Goal: Task Accomplishment & Management: Use online tool/utility

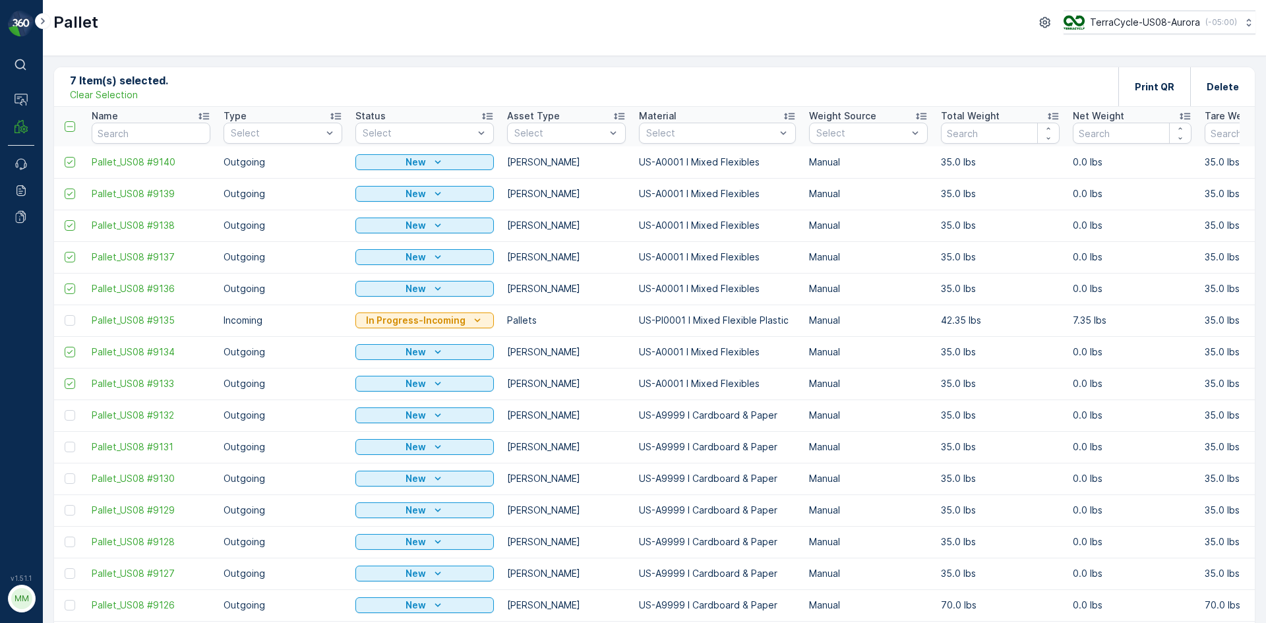
click at [98, 98] on p "Clear Selection" at bounding box center [104, 94] width 68 height 13
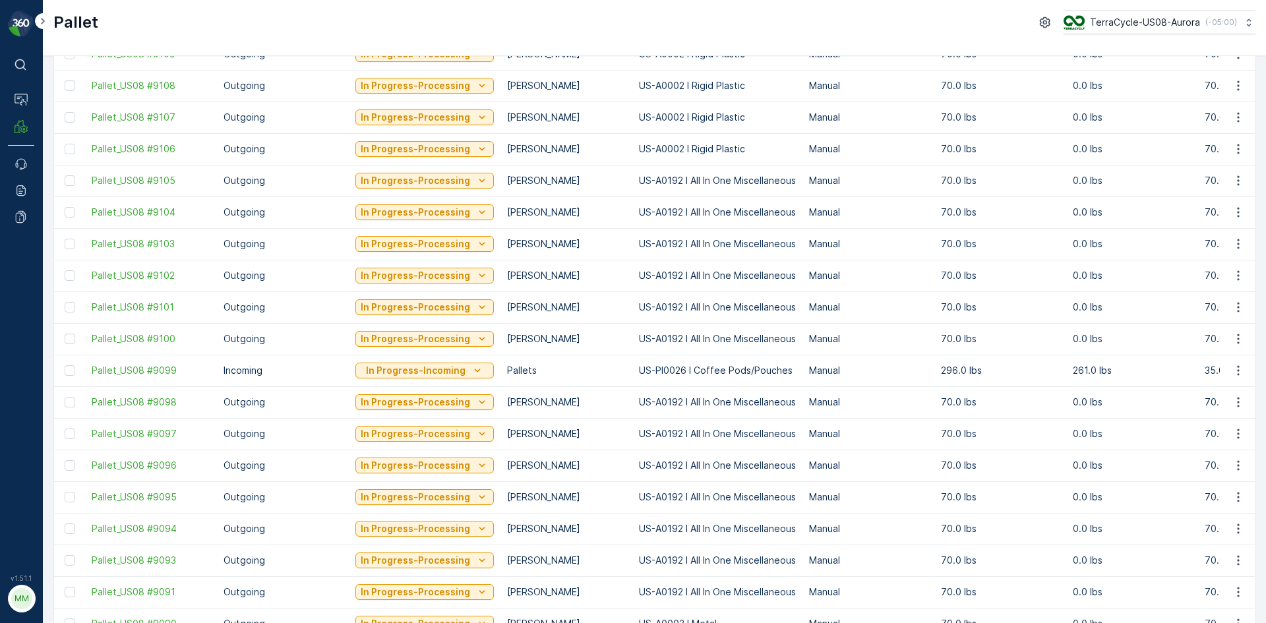
scroll to position [1162, 0]
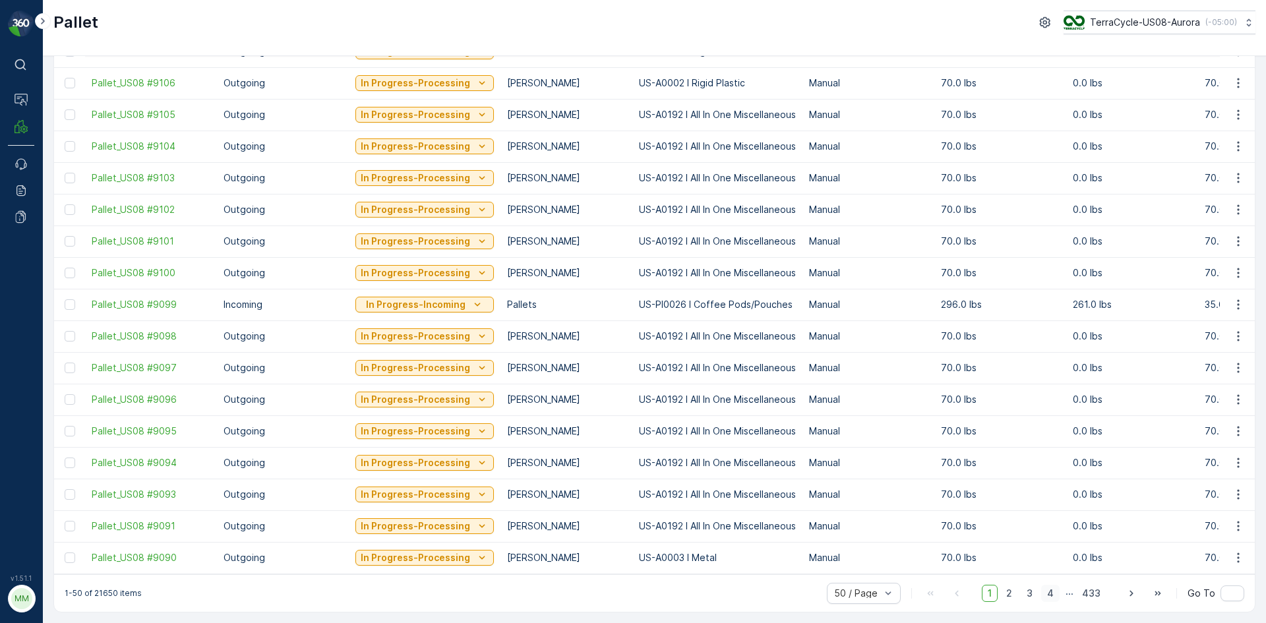
click at [1054, 595] on span "4" at bounding box center [1050, 593] width 18 height 17
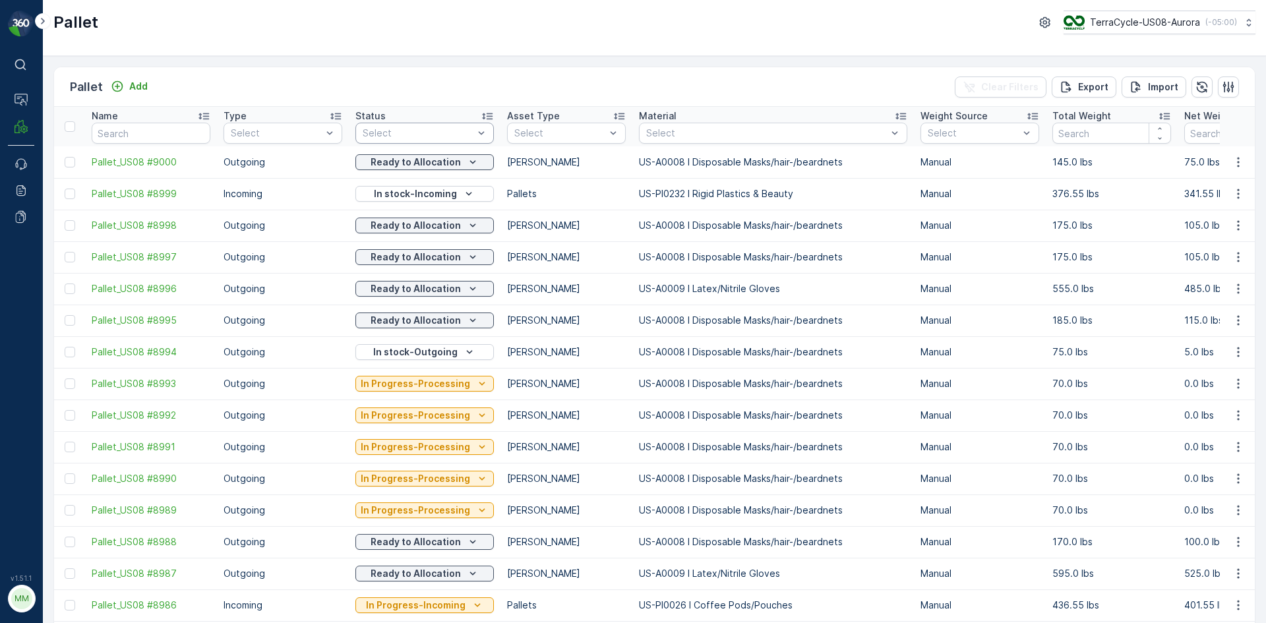
click at [394, 142] on div "Select" at bounding box center [424, 133] width 138 height 21
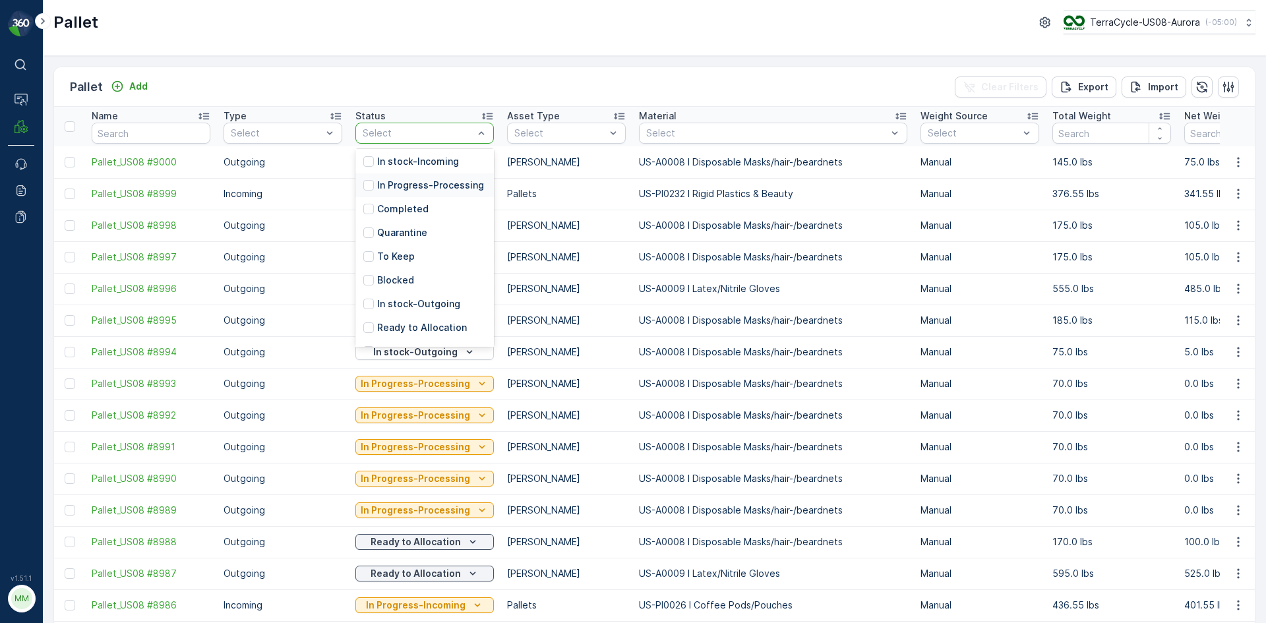
scroll to position [105, 0]
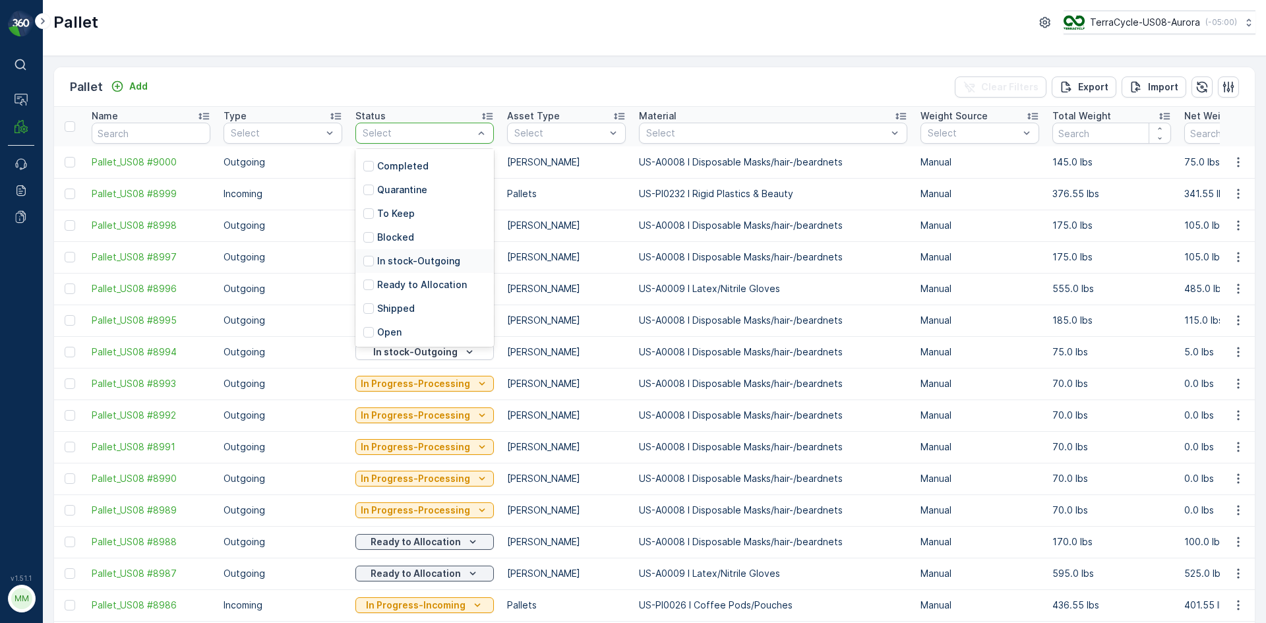
click at [415, 260] on p "In stock-Outgoing" at bounding box center [418, 261] width 83 height 13
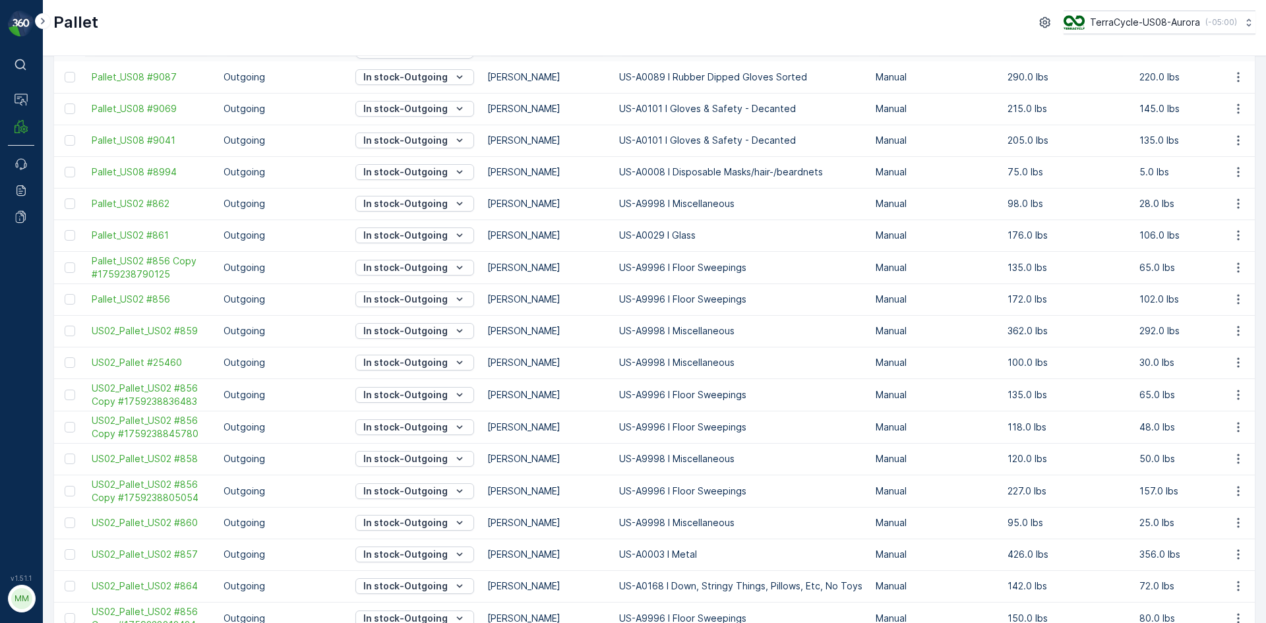
scroll to position [67, 0]
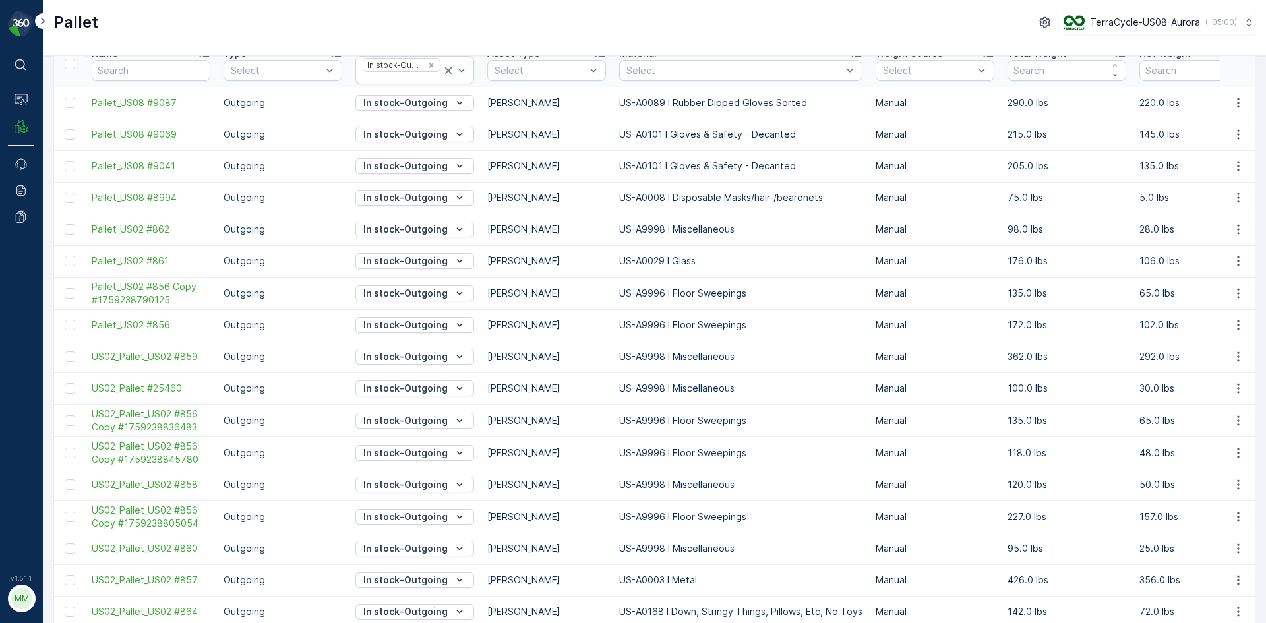
drag, startPoint x: 71, startPoint y: 294, endPoint x: 71, endPoint y: 309, distance: 14.5
click at [71, 294] on div at bounding box center [70, 293] width 11 height 11
click at [65, 288] on input "checkbox" at bounding box center [65, 288] width 0 height 0
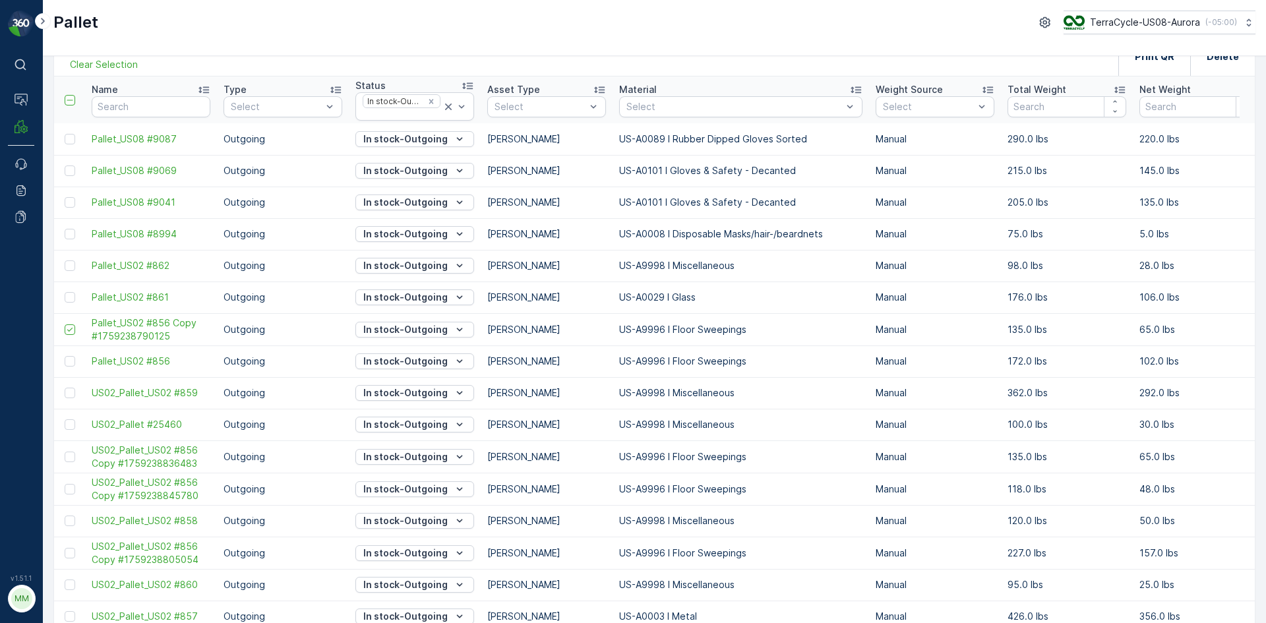
scroll to position [1, 0]
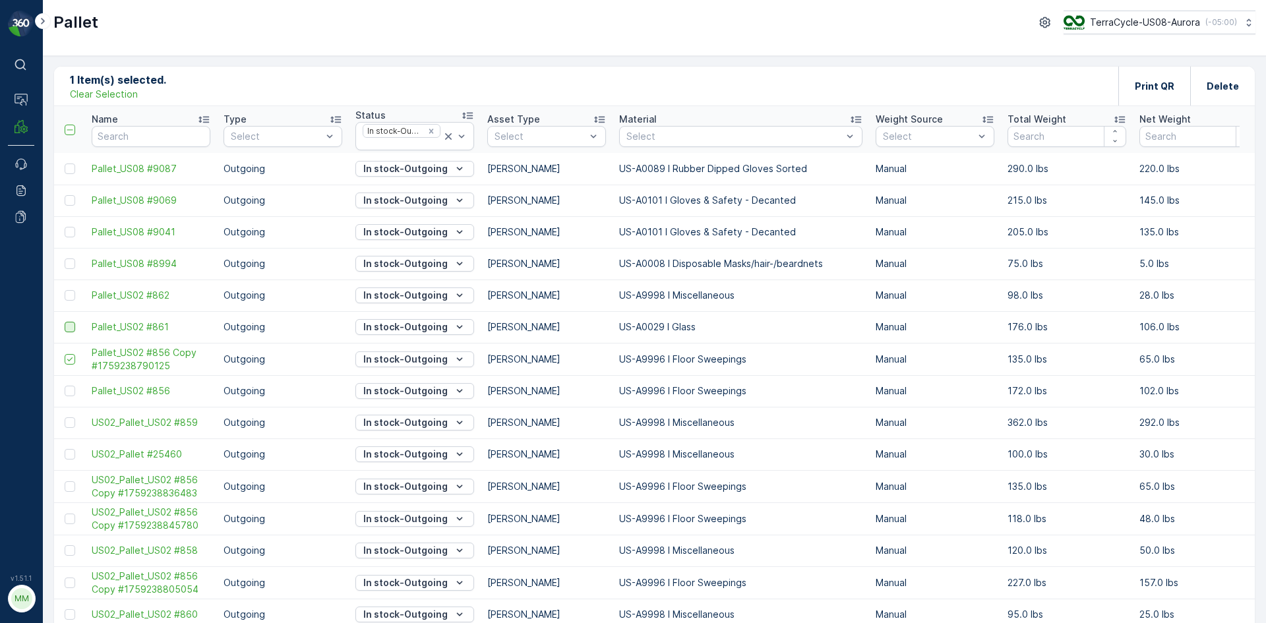
click at [73, 326] on div at bounding box center [70, 327] width 11 height 11
click at [65, 322] on input "checkbox" at bounding box center [65, 322] width 0 height 0
click at [71, 299] on div at bounding box center [70, 295] width 11 height 11
click at [65, 290] on input "checkbox" at bounding box center [65, 290] width 0 height 0
click at [73, 484] on div at bounding box center [70, 486] width 11 height 11
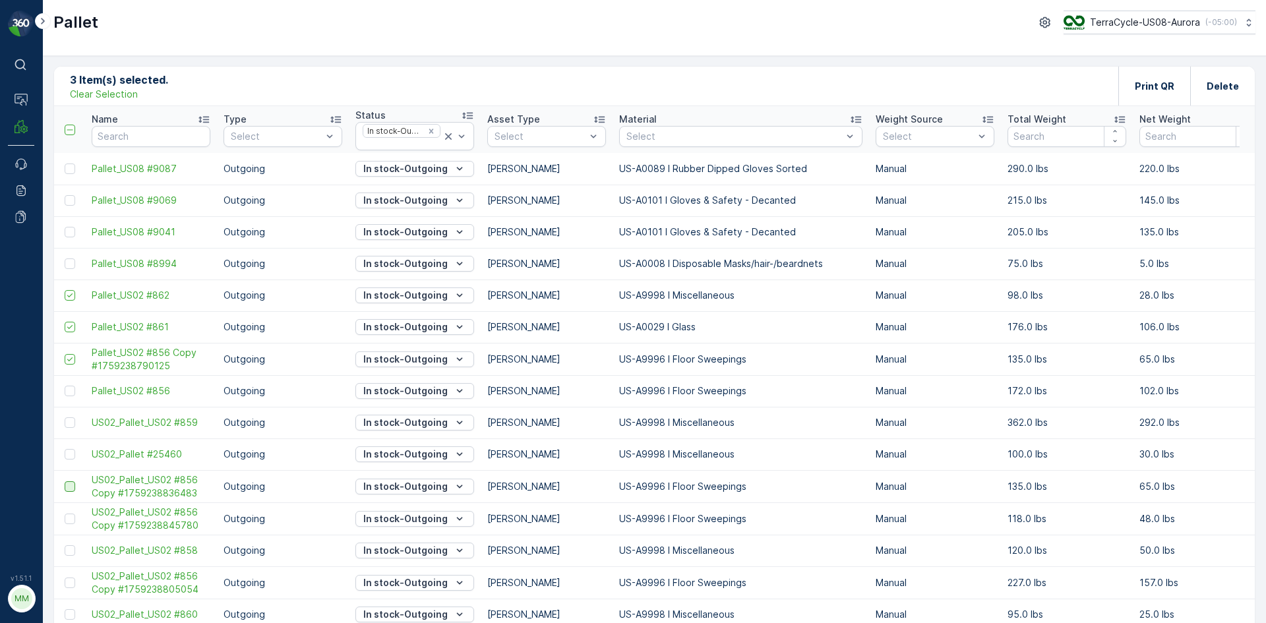
click at [65, 481] on input "checkbox" at bounding box center [65, 481] width 0 height 0
click at [67, 516] on div at bounding box center [70, 519] width 11 height 11
click at [65, 514] on input "checkbox" at bounding box center [65, 514] width 0 height 0
click at [71, 551] on div at bounding box center [70, 550] width 11 height 11
click at [65, 545] on input "checkbox" at bounding box center [65, 545] width 0 height 0
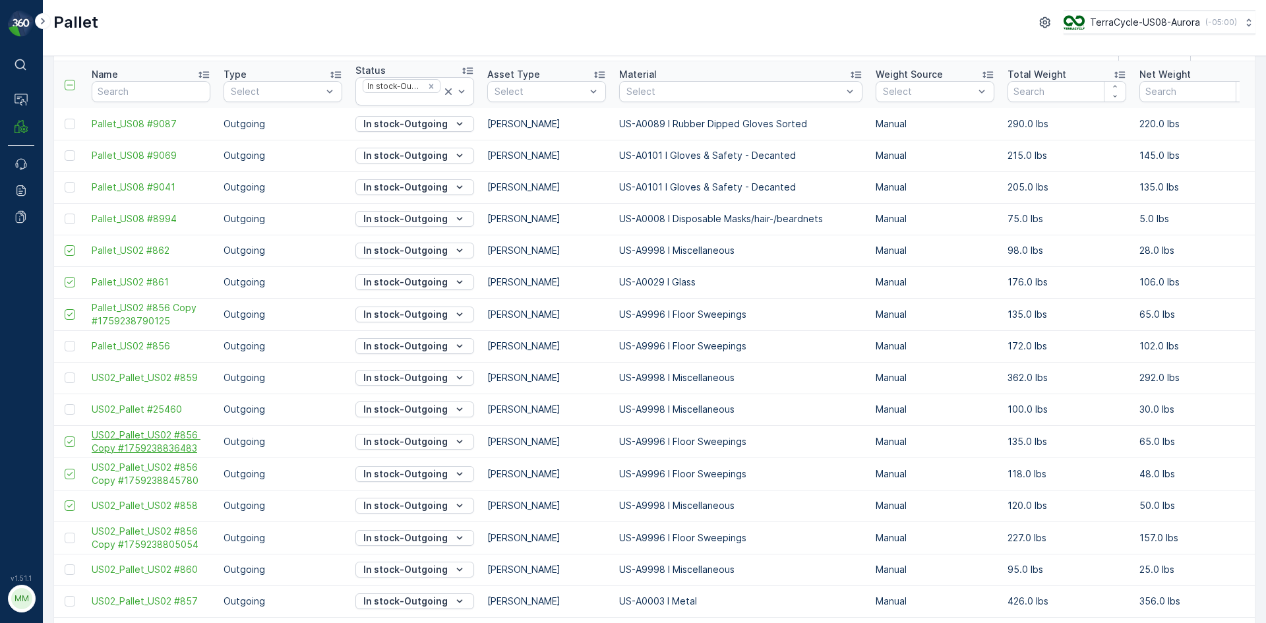
scroll to position [67, 0]
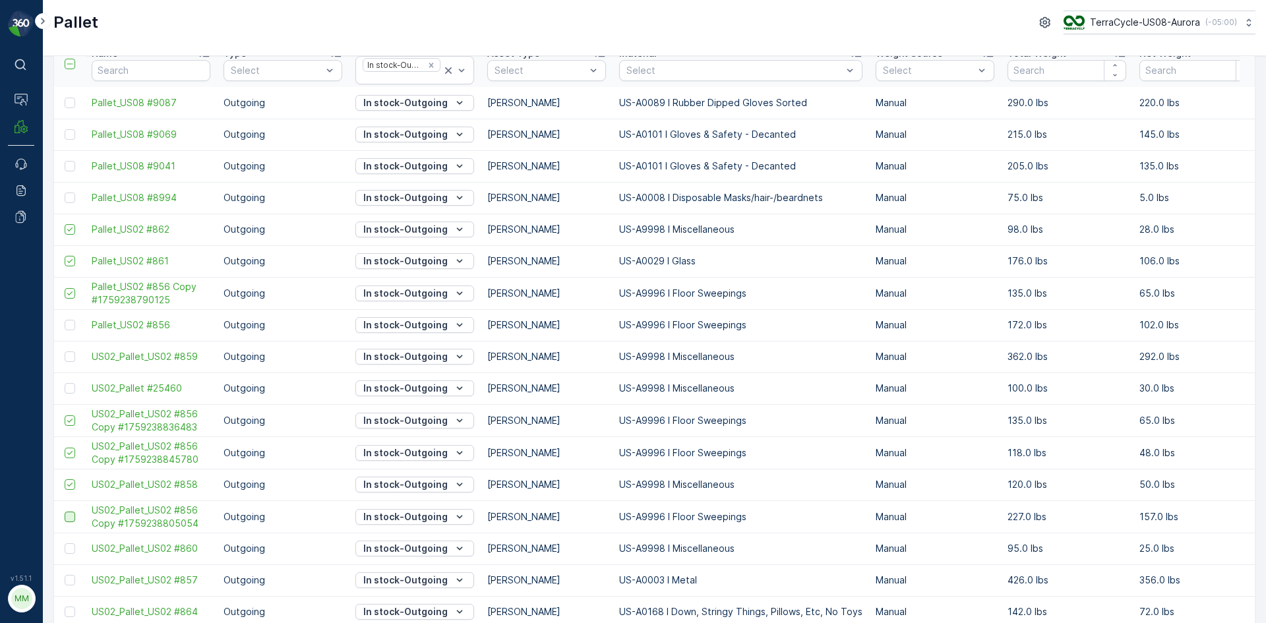
click at [70, 517] on div at bounding box center [70, 517] width 11 height 11
click at [65, 512] on input "checkbox" at bounding box center [65, 512] width 0 height 0
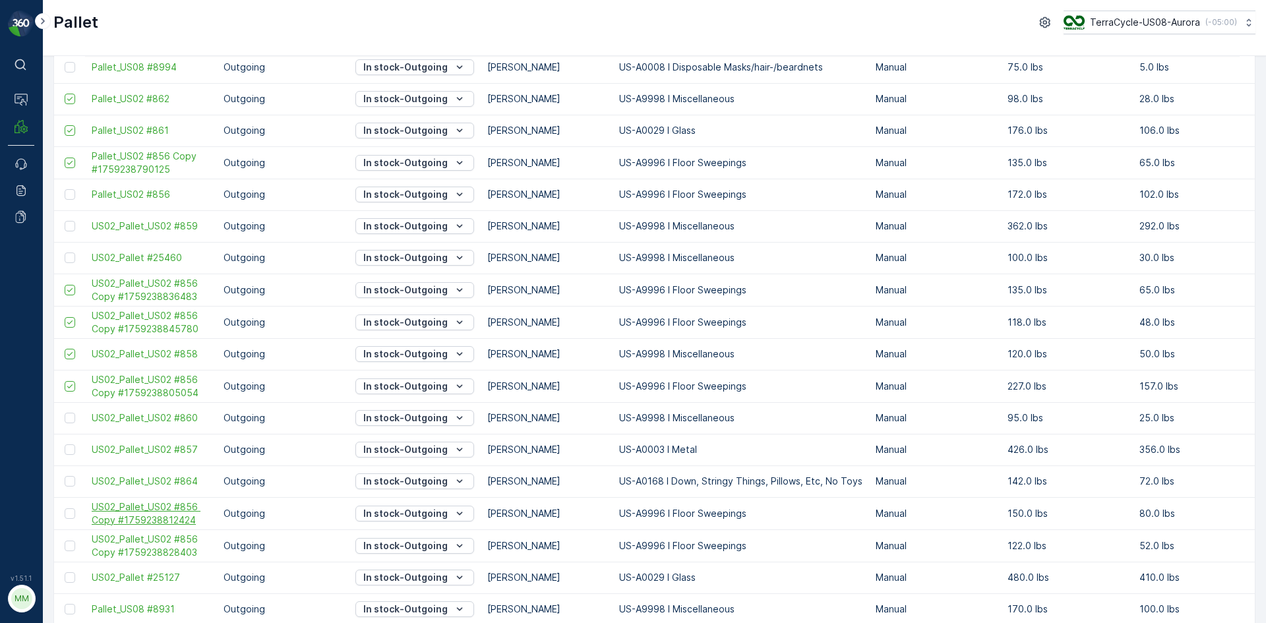
scroll to position [198, 0]
click at [70, 513] on div at bounding box center [70, 512] width 11 height 11
click at [65, 507] on input "checkbox" at bounding box center [65, 507] width 0 height 0
click at [68, 544] on div at bounding box center [70, 544] width 11 height 11
click at [65, 539] on input "checkbox" at bounding box center [65, 539] width 0 height 0
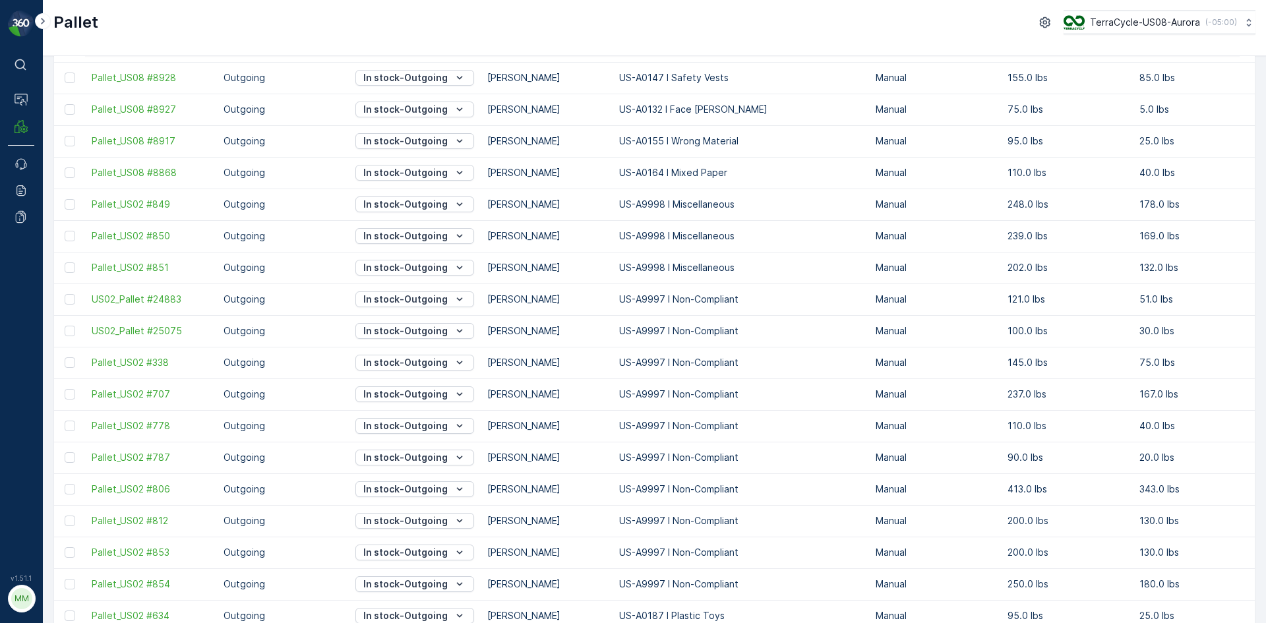
scroll to position [339, 0]
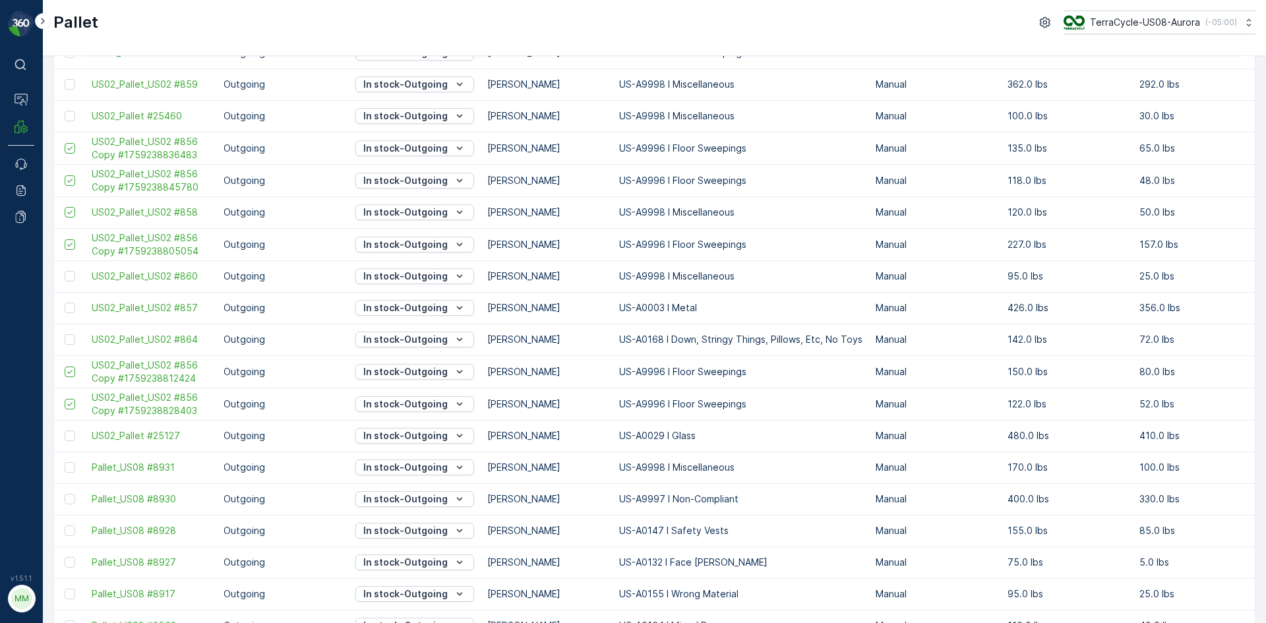
drag, startPoint x: 70, startPoint y: 340, endPoint x: 78, endPoint y: 339, distance: 7.9
click at [70, 340] on div at bounding box center [70, 339] width 11 height 11
click at [65, 334] on input "checkbox" at bounding box center [65, 334] width 0 height 0
click at [67, 308] on div at bounding box center [70, 308] width 11 height 11
click at [65, 303] on input "checkbox" at bounding box center [65, 303] width 0 height 0
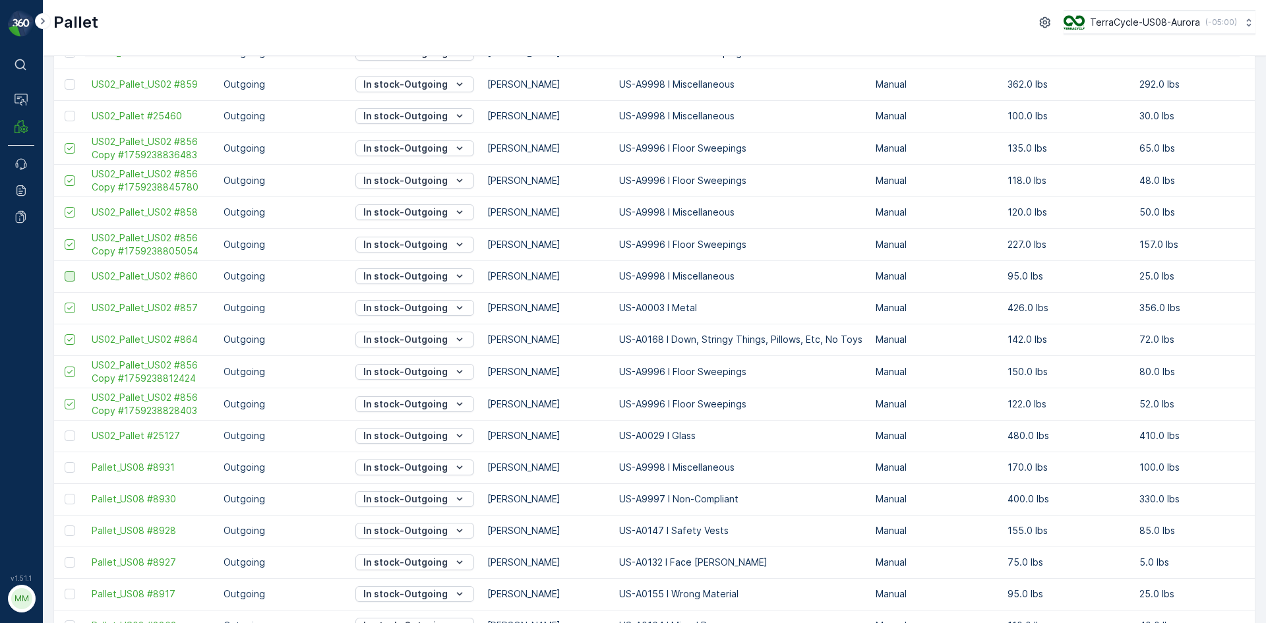
click at [71, 279] on div at bounding box center [70, 276] width 11 height 11
click at [65, 271] on input "checkbox" at bounding box center [65, 271] width 0 height 0
click at [71, 116] on div at bounding box center [70, 116] width 11 height 11
click at [65, 111] on input "checkbox" at bounding box center [65, 111] width 0 height 0
click at [72, 84] on div at bounding box center [70, 84] width 11 height 11
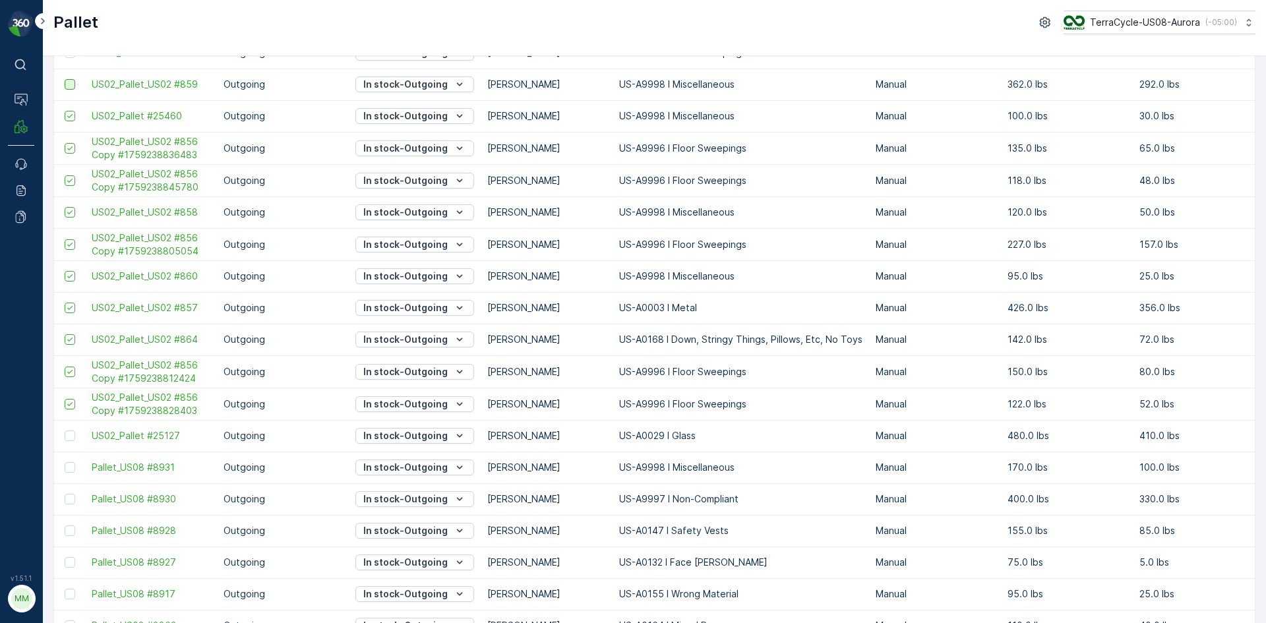
click at [65, 79] on input "checkbox" at bounding box center [65, 79] width 0 height 0
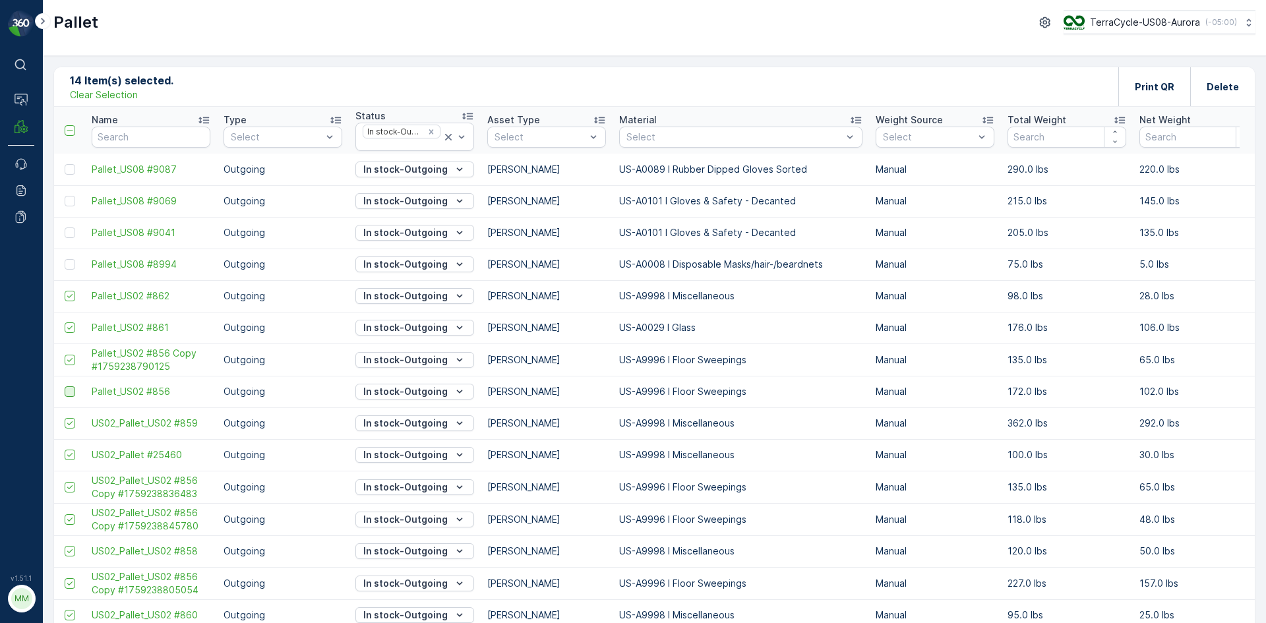
click at [69, 394] on div at bounding box center [70, 391] width 11 height 11
click at [65, 386] on input "checkbox" at bounding box center [65, 386] width 0 height 0
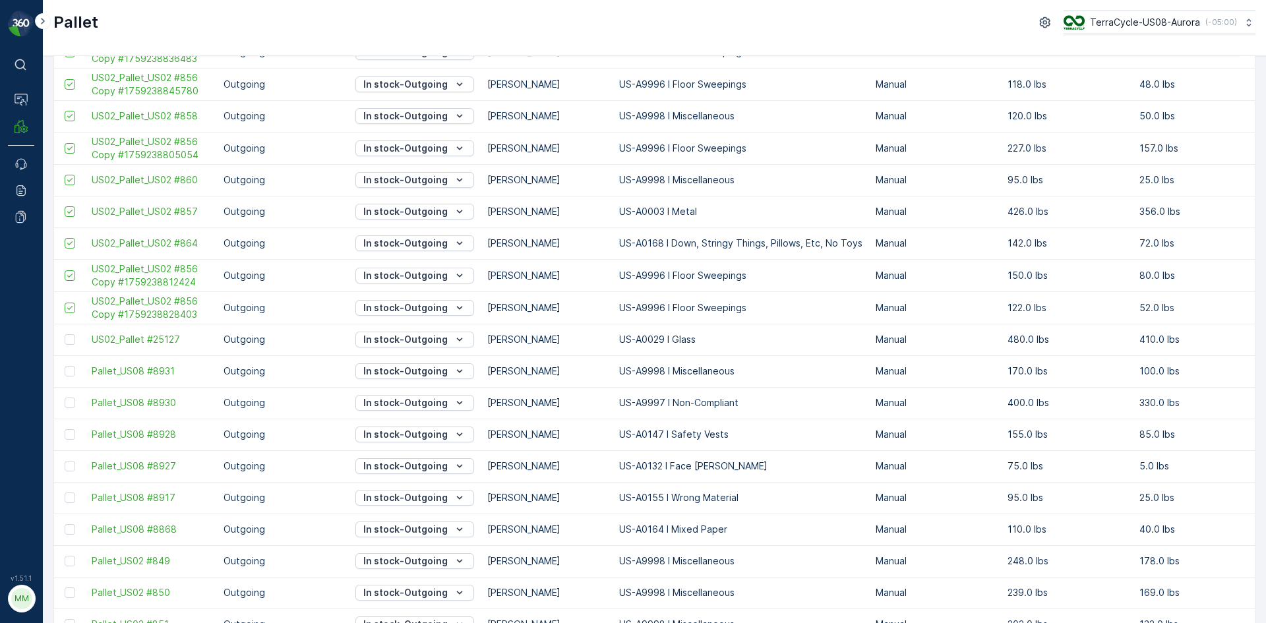
drag, startPoint x: 69, startPoint y: 344, endPoint x: 82, endPoint y: 336, distance: 15.7
click at [69, 344] on div at bounding box center [70, 339] width 11 height 11
click at [65, 334] on input "checkbox" at bounding box center [65, 334] width 0 height 0
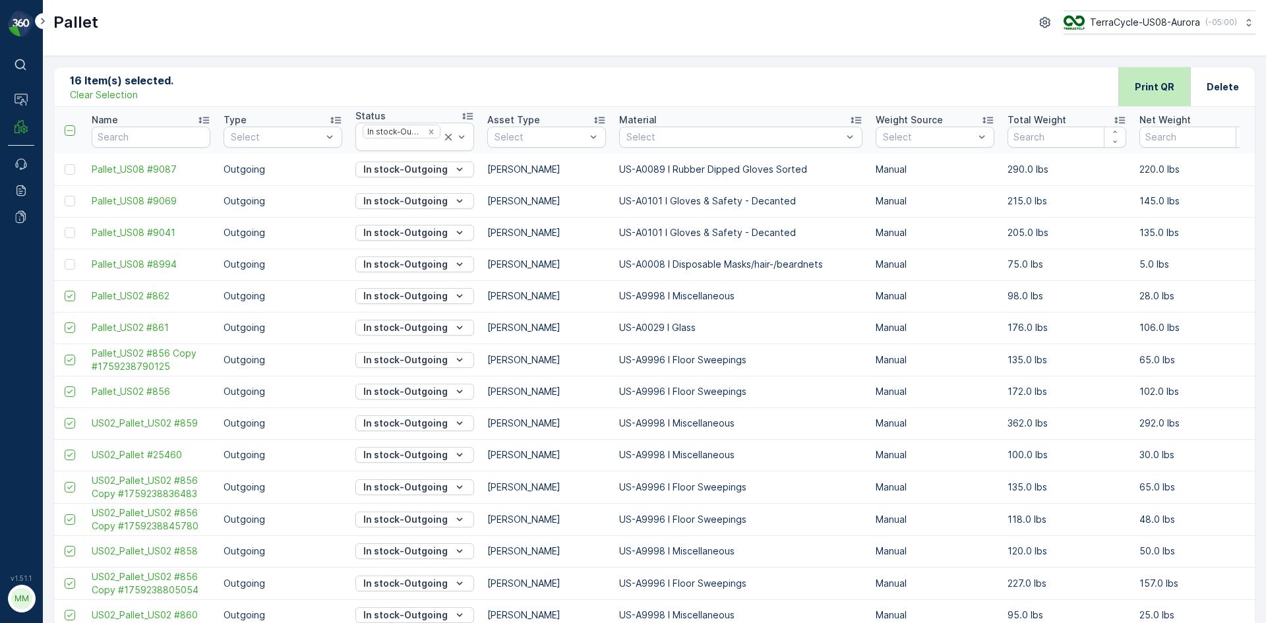
click at [1159, 84] on p "Print QR" at bounding box center [1155, 86] width 40 height 13
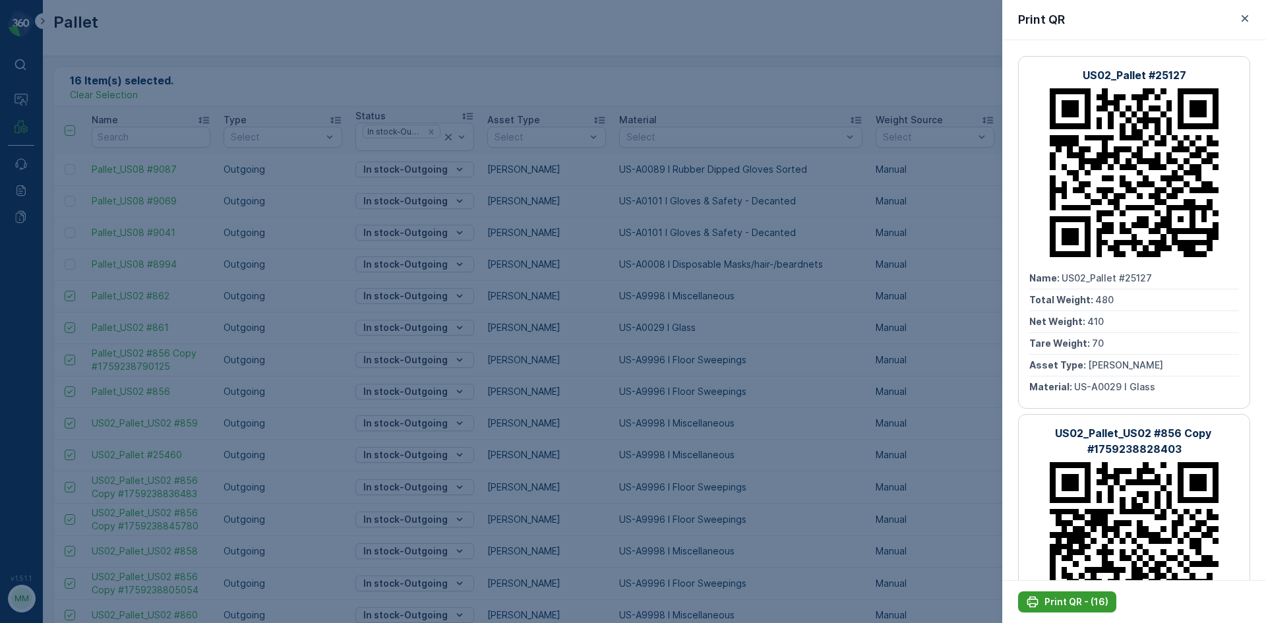
click at [1066, 603] on p "Print QR - (16)" at bounding box center [1076, 601] width 64 height 13
click at [1248, 19] on icon "button" at bounding box center [1244, 18] width 13 height 13
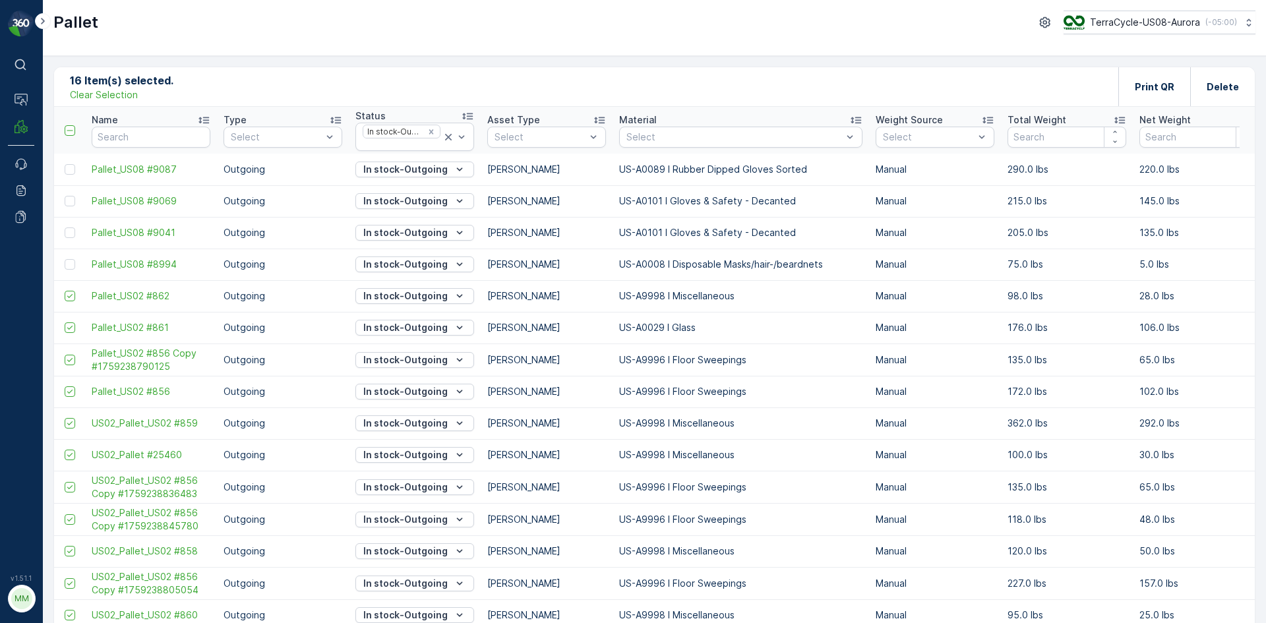
click at [127, 93] on p "Clear Selection" at bounding box center [104, 94] width 68 height 13
